Goal: Communication & Community: Answer question/provide support

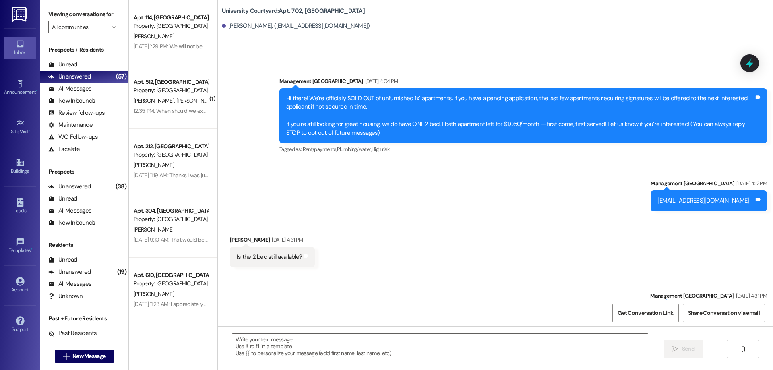
scroll to position [2476, 0]
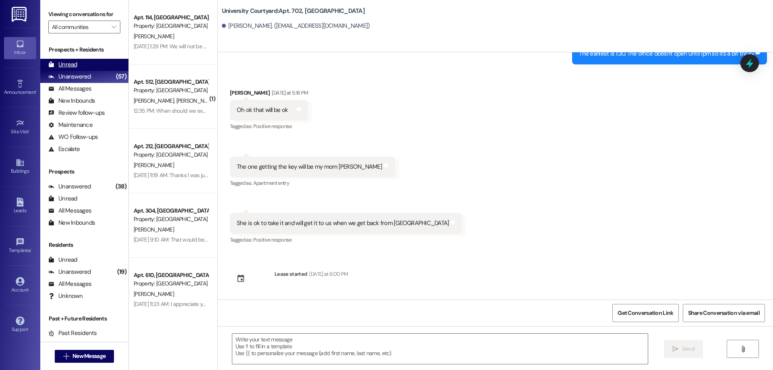
click at [73, 66] on div "Unread" at bounding box center [62, 64] width 29 height 8
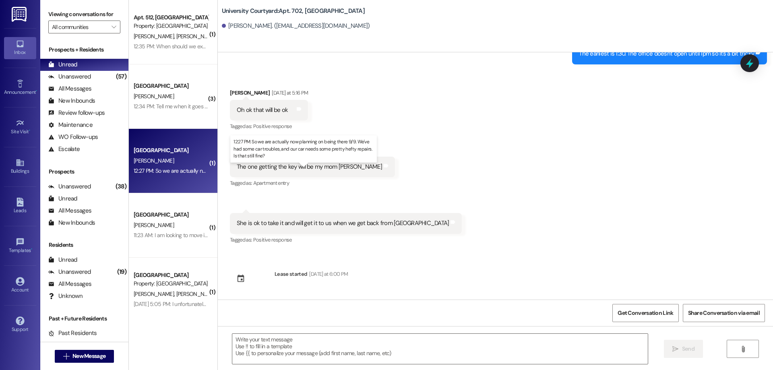
click at [182, 169] on div "12:27 PM: So we are actually now planning on being there 9/9. We've had some ca…" at bounding box center [311, 170] width 355 height 7
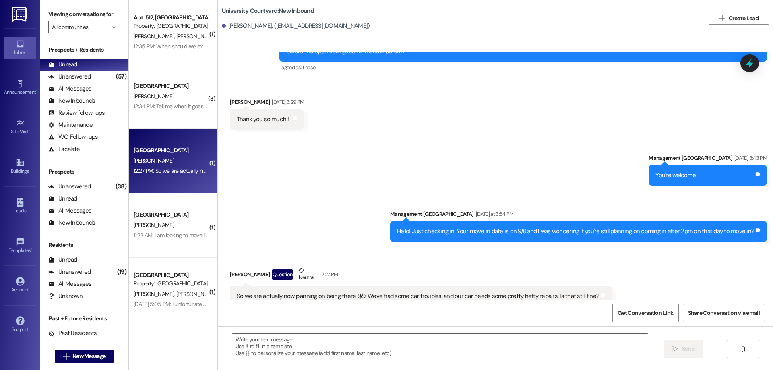
scroll to position [497, 0]
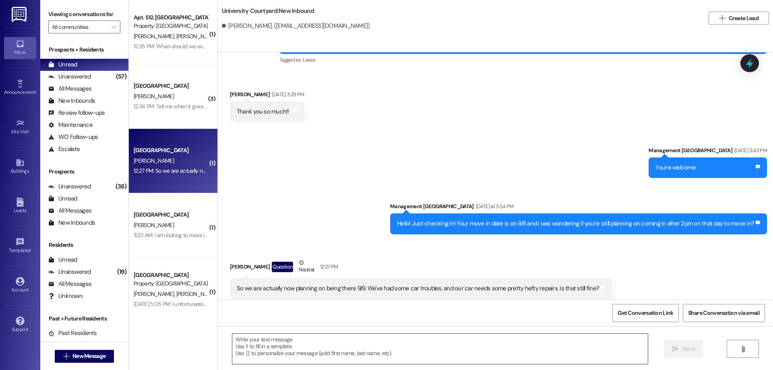
click at [333, 360] on textarea at bounding box center [440, 349] width 416 height 30
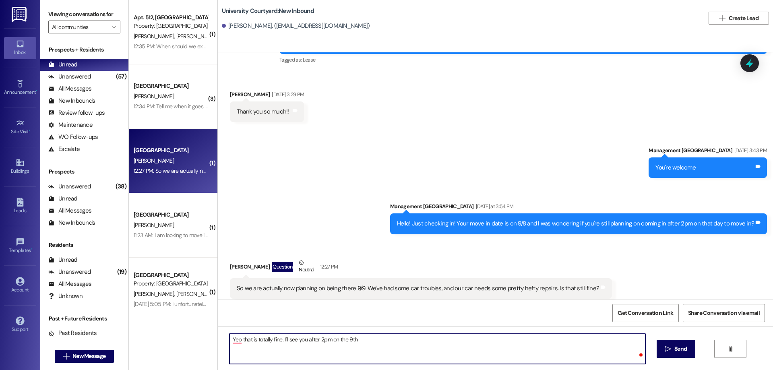
type textarea "Yep that is totally fine. I'll see you after 2pm on the 9th!"
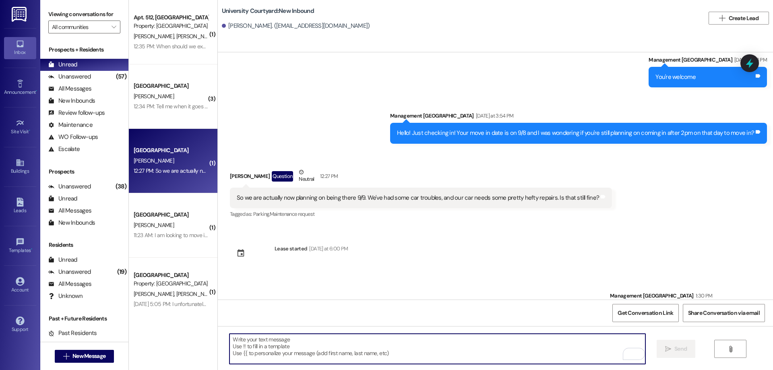
scroll to position [601, 0]
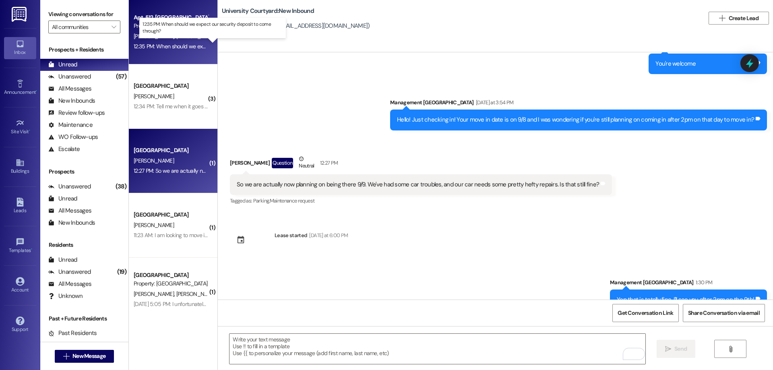
click at [177, 48] on div "12:35 PM: When should we expect our security deposit to come through? 12:35 PM:…" at bounding box center [219, 46] width 171 height 7
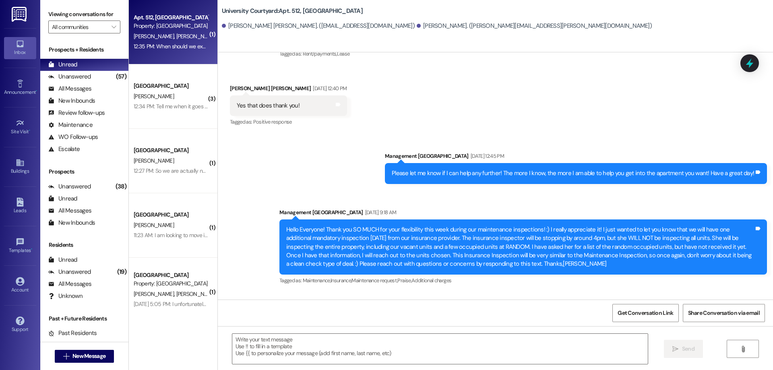
scroll to position [4814, 0]
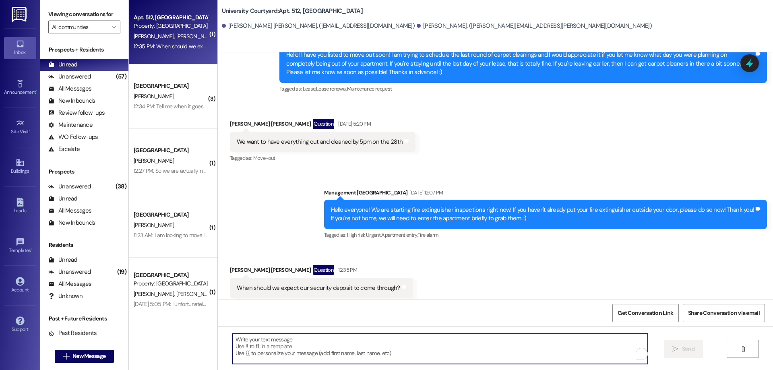
click at [312, 353] on textarea "To enrich screen reader interactions, please activate Accessibility in Grammarl…" at bounding box center [440, 349] width 416 height 30
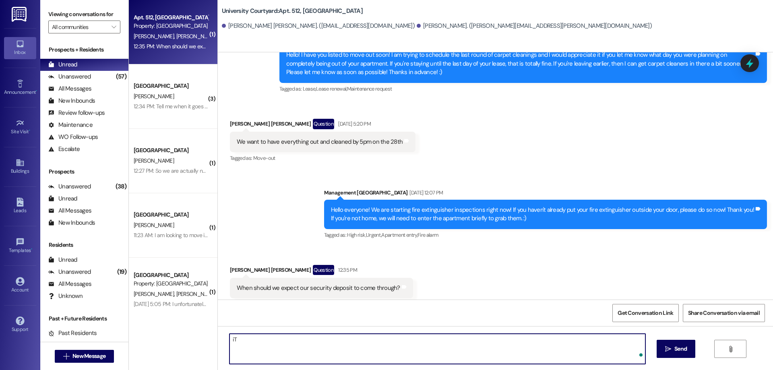
type textarea "i"
type textarea "h"
type textarea "Hey! It will be about 30 days from the day you moved out. It will be sent out i…"
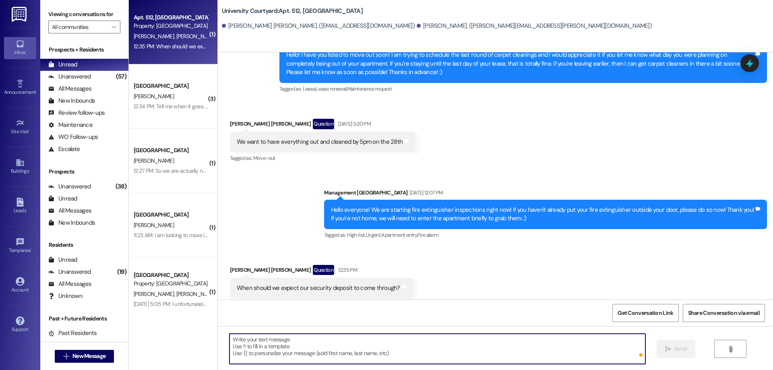
scroll to position [4814, 0]
